Goal: Task Accomplishment & Management: Manage account settings

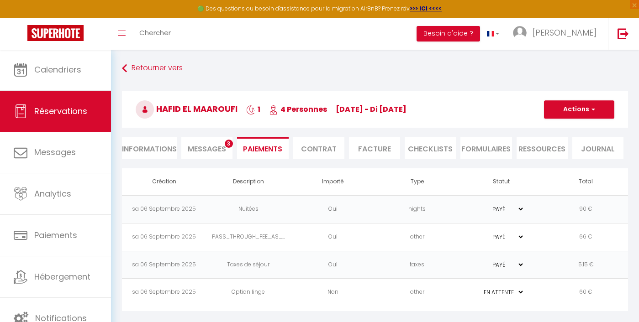
select select "0"
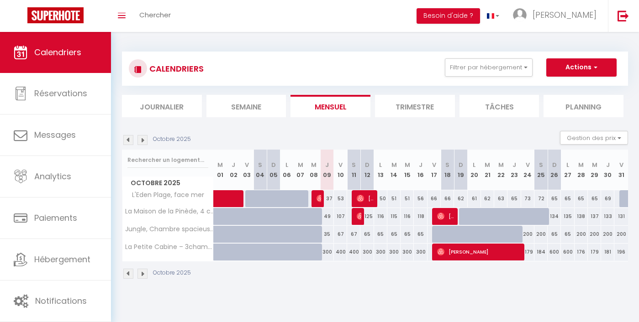
click at [519, 53] on div "CALENDRIERS Filtrer par hébergement Tous Les voiles Blanches Yellow Beach Plage…" at bounding box center [375, 69] width 506 height 34
click at [516, 63] on button "Filtrer par hébergement" at bounding box center [489, 67] width 88 height 18
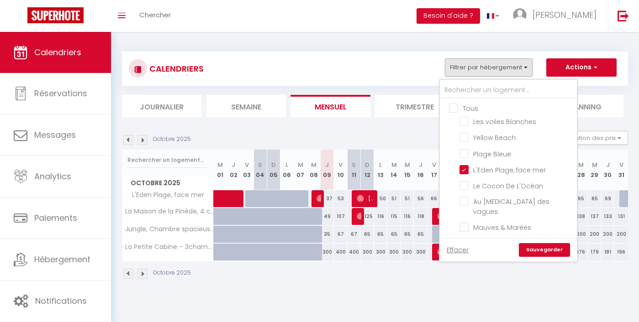
click at [474, 109] on input "Tous" at bounding box center [517, 107] width 137 height 9
checkbox input "true"
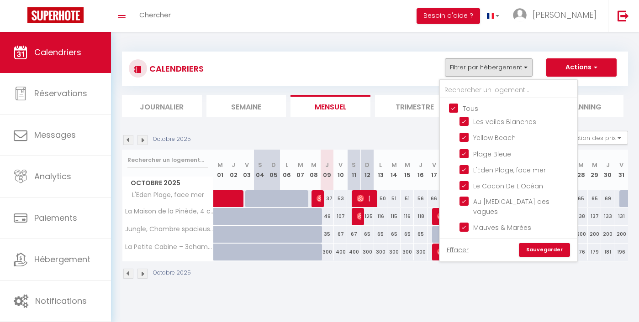
checkbox input "true"
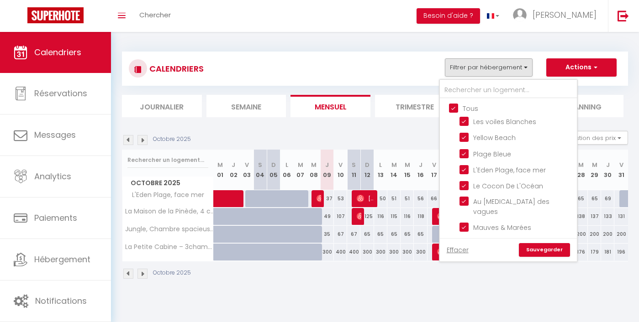
checkbox input "true"
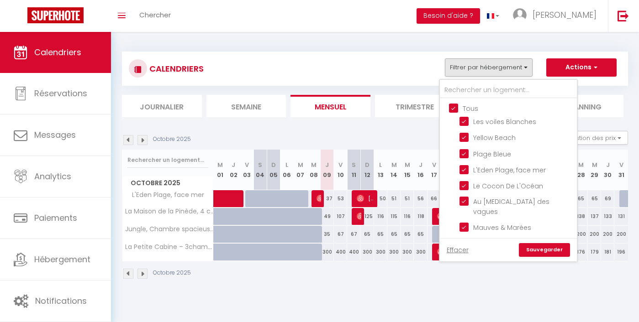
checkbox input "true"
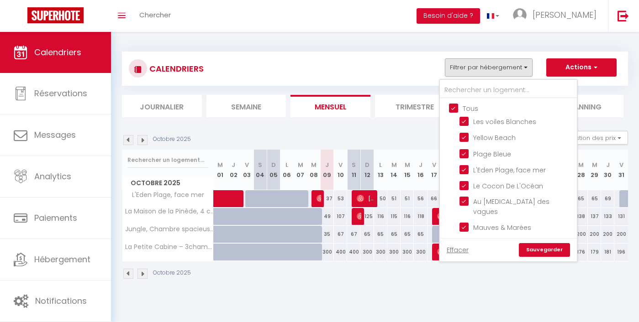
checkbox input "true"
click at [550, 254] on link "Sauvegarder" at bounding box center [544, 250] width 51 height 14
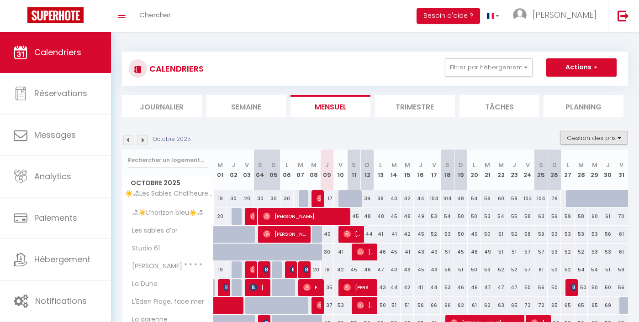
click at [597, 140] on button "Gestion des prix" at bounding box center [594, 138] width 68 height 14
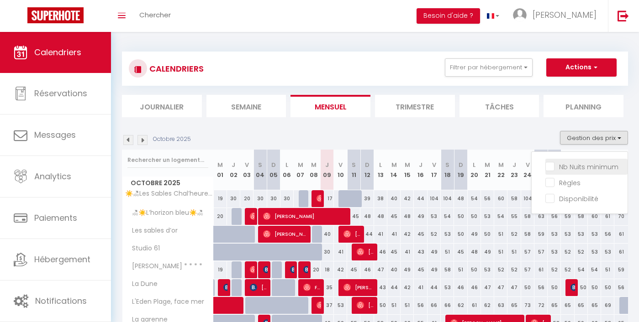
click at [579, 166] on input "Nb Nuits minimum" at bounding box center [586, 166] width 82 height 9
checkbox input "true"
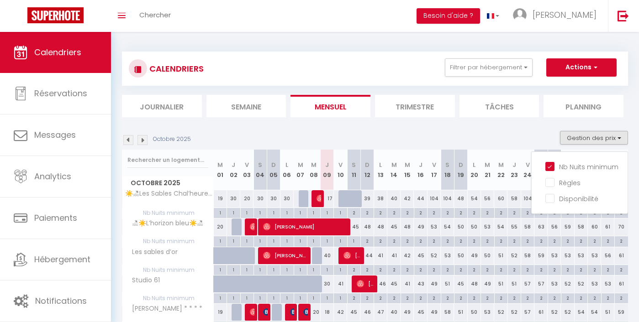
click at [453, 131] on div "Octobre 2025 Gestion des prix Nb Nuits minimum Règles Disponibilité" at bounding box center [375, 140] width 506 height 19
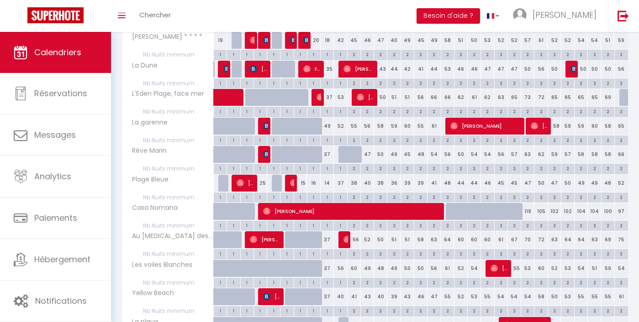
scroll to position [274, 0]
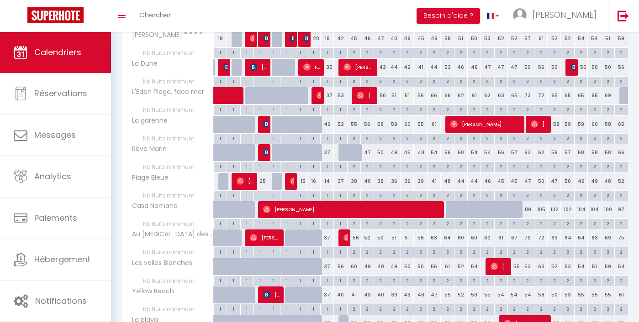
click at [355, 251] on div "2" at bounding box center [353, 251] width 13 height 9
type input "2"
type input "[DATE]"
type input "Dim 12 Octobre 2025"
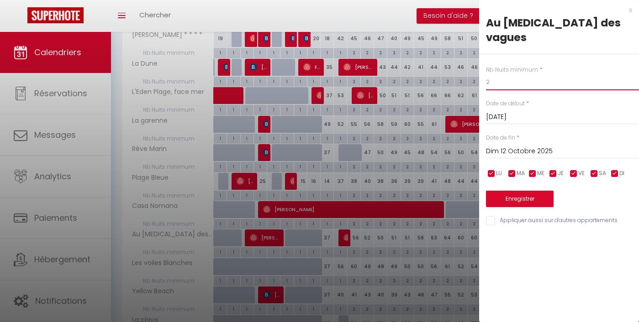
click at [505, 74] on input "2" at bounding box center [562, 82] width 153 height 16
type input "1"
click at [503, 191] on button "Enregistrer" at bounding box center [520, 199] width 68 height 16
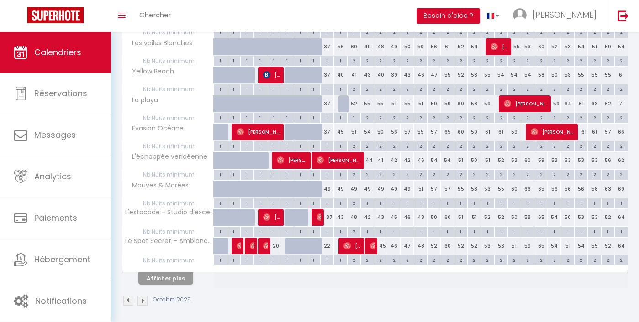
scroll to position [493, 0]
click at [171, 275] on button "Afficher plus" at bounding box center [165, 279] width 55 height 12
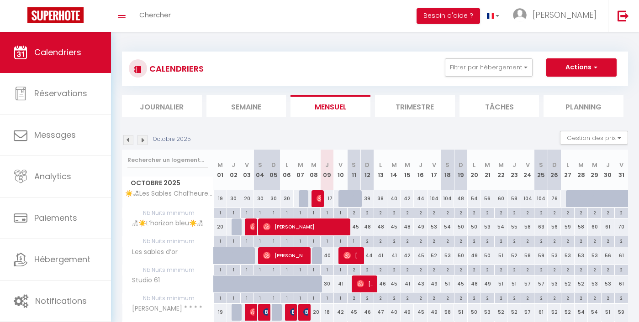
scroll to position [0, 0]
